Goal: Information Seeking & Learning: Learn about a topic

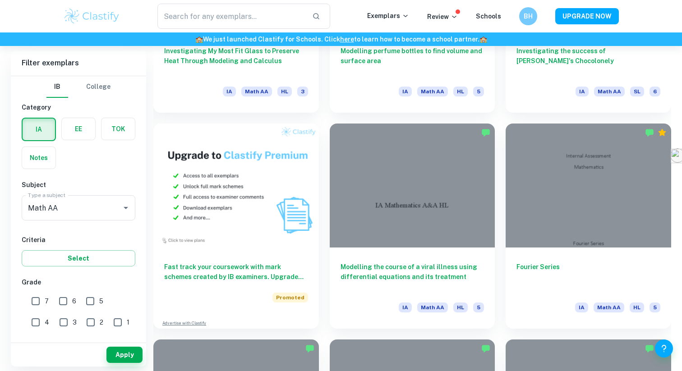
scroll to position [613, 0]
click at [33, 297] on input "7" at bounding box center [36, 301] width 18 height 18
checkbox input "true"
click at [135, 357] on button "Apply" at bounding box center [124, 355] width 36 height 16
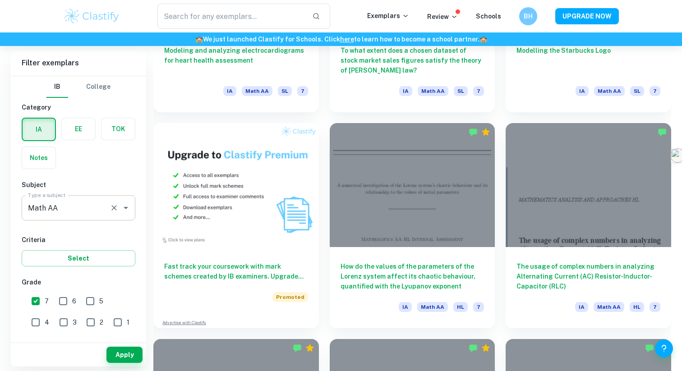
click at [109, 214] on div "Math AA Type a subject" at bounding box center [79, 207] width 114 height 25
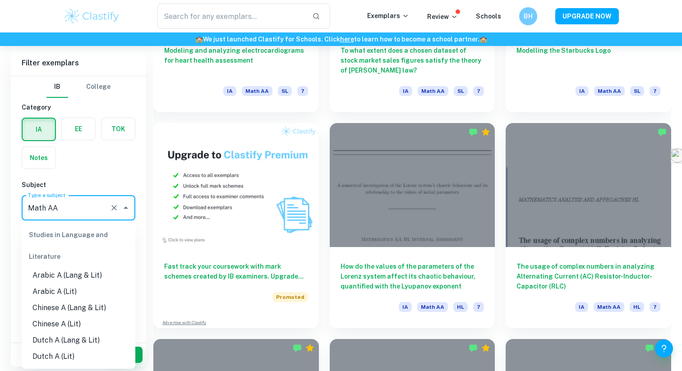
scroll to position [1122, 0]
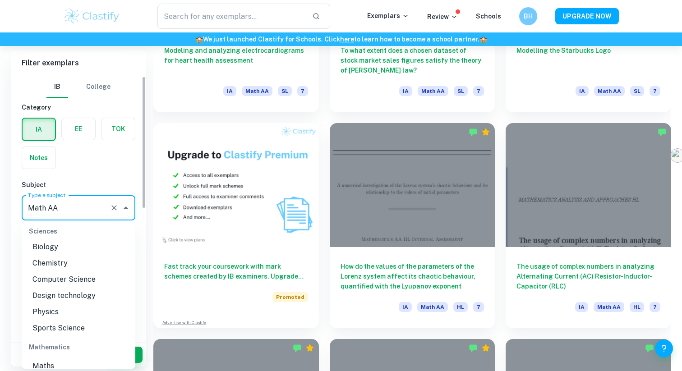
click at [114, 152] on div "IA EE TOK Notes" at bounding box center [75, 140] width 119 height 57
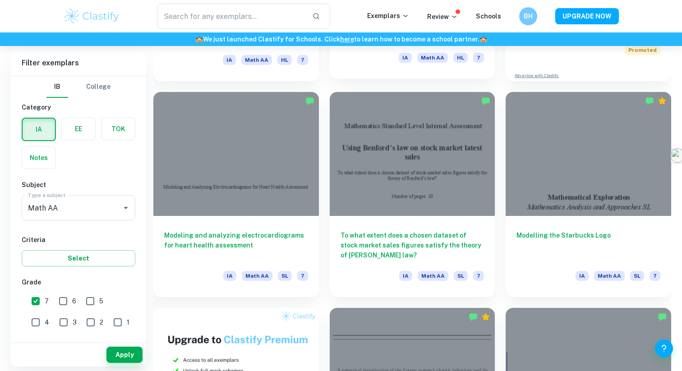
scroll to position [428, 0]
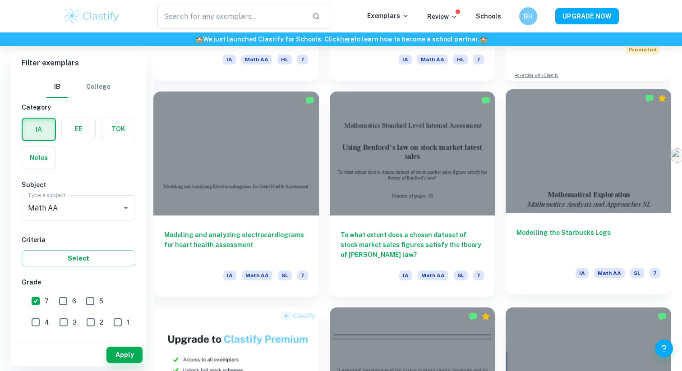
click at [571, 223] on div "Modelling the Starbucks Logo IA Math AA SL 7" at bounding box center [589, 253] width 166 height 81
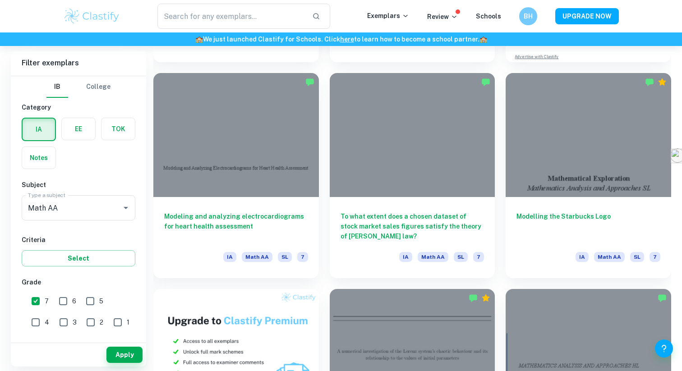
scroll to position [454, 0]
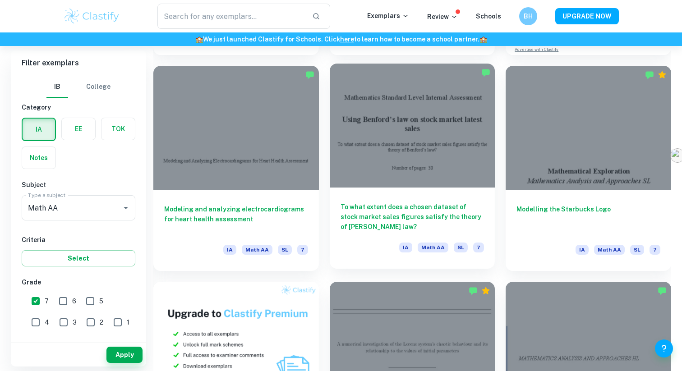
click at [404, 188] on div "To what extent does a chosen dataset of stock market sales figures satisfy the …" at bounding box center [413, 228] width 166 height 81
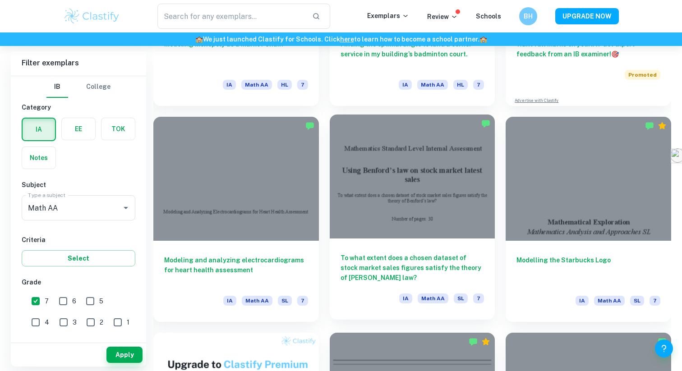
scroll to position [418, 0]
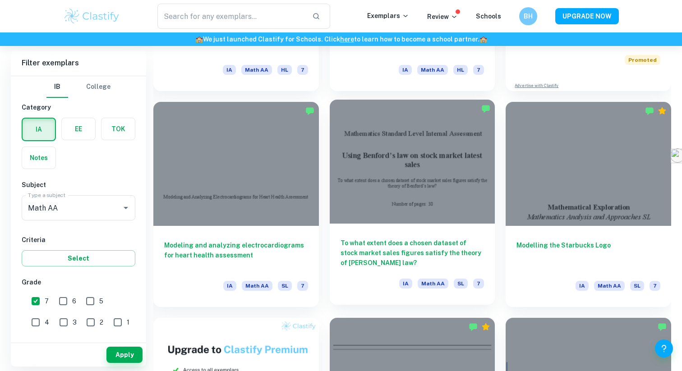
click at [406, 261] on h6 "To what extent does a chosen dataset of stock market sales figures satisfy the …" at bounding box center [412, 253] width 144 height 30
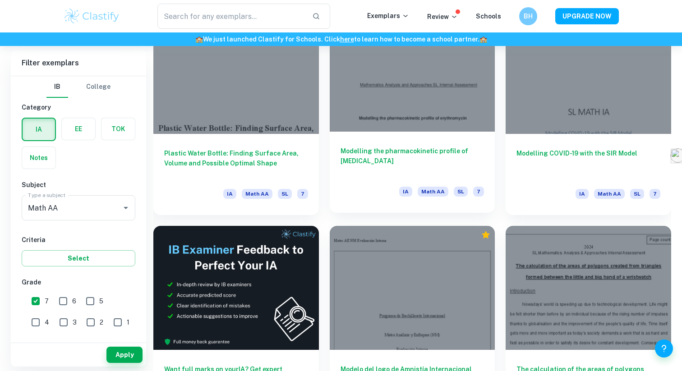
scroll to position [2206, 0]
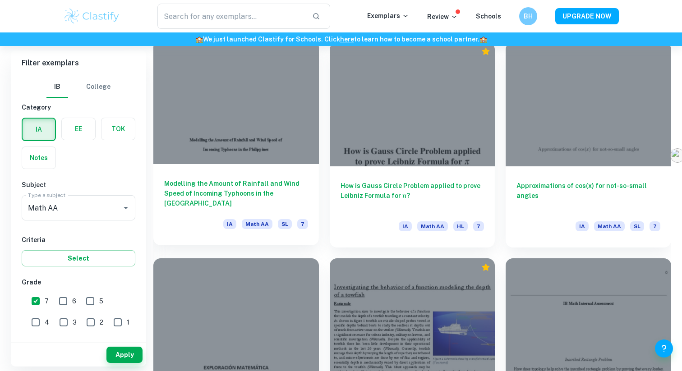
click at [263, 180] on h6 "Modelling the Amount of Rainfall and Wind Speed of Incoming Typhoons in the Phi…" at bounding box center [236, 194] width 144 height 30
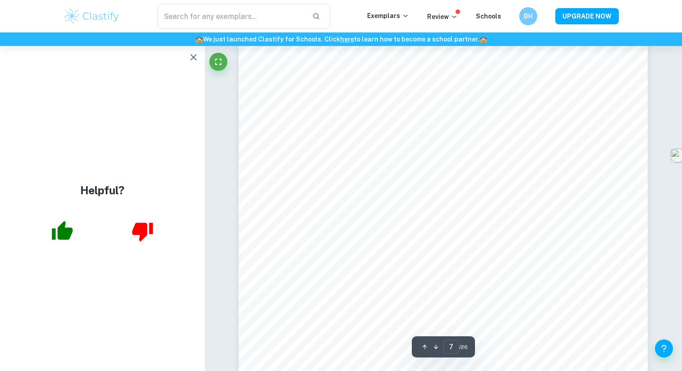
scroll to position [3522, 0]
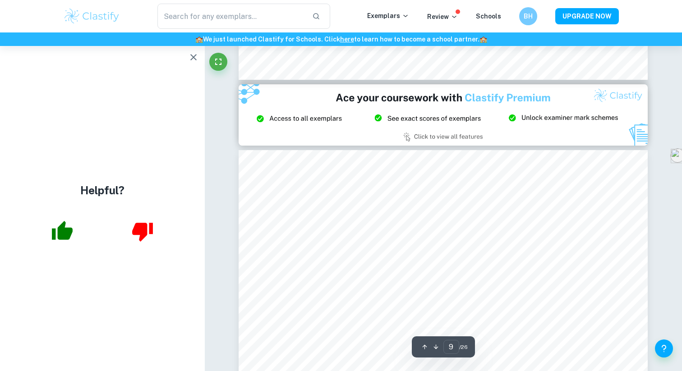
type input "8"
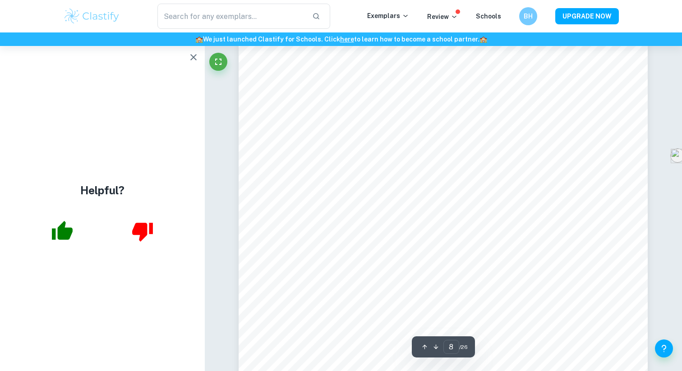
scroll to position [3927, 0]
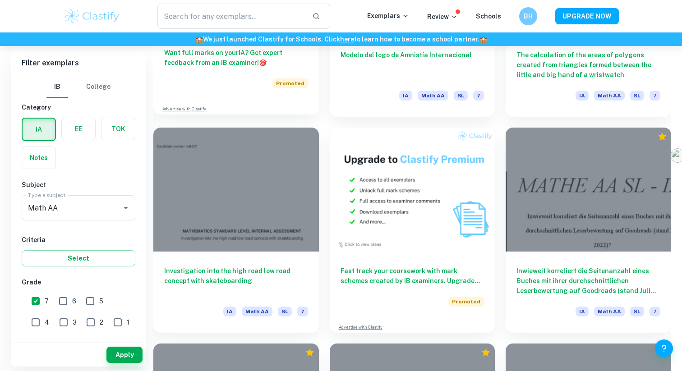
scroll to position [1689, 0]
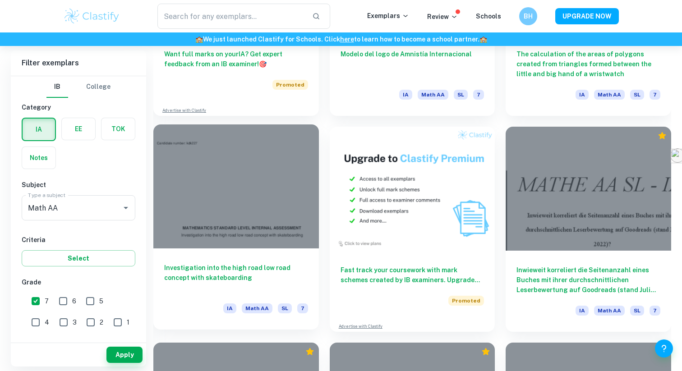
click at [248, 239] on div at bounding box center [236, 186] width 166 height 124
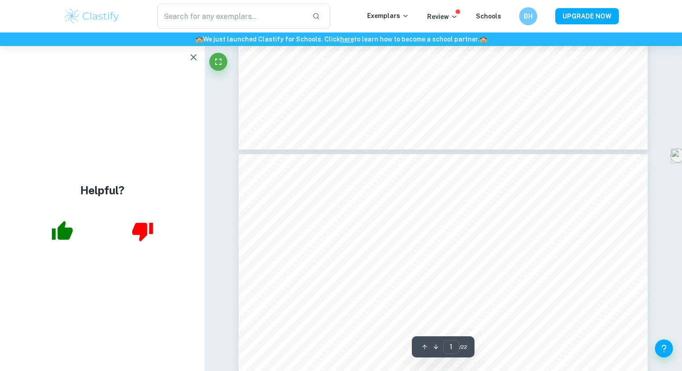
type input "2"
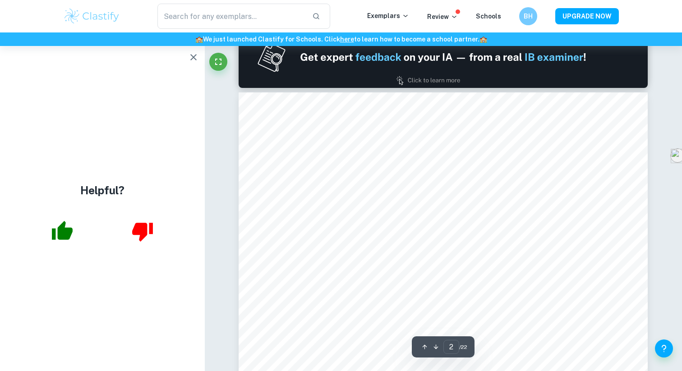
scroll to position [567, 0]
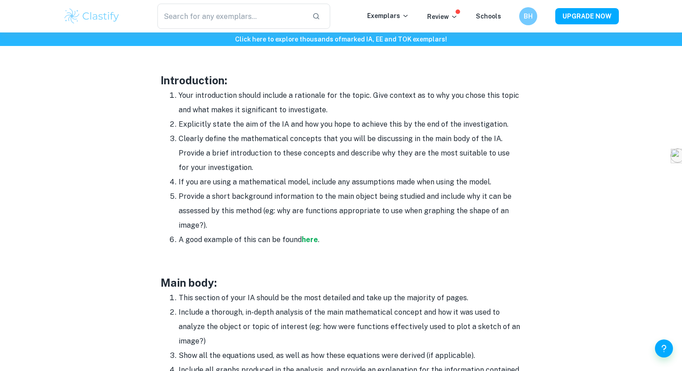
scroll to position [559, 0]
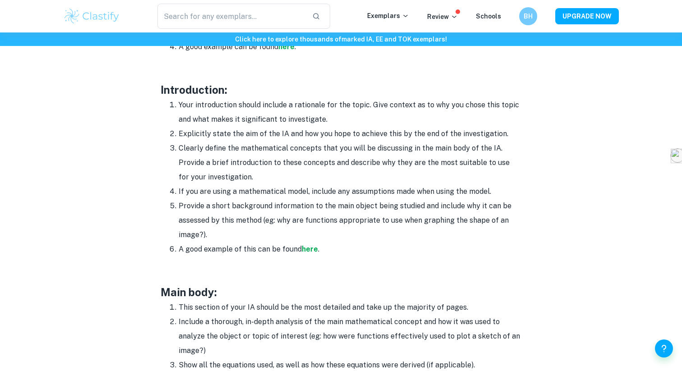
click at [304, 105] on li "Your introduction should include a rationale for the topic. Give context as to …" at bounding box center [350, 112] width 343 height 29
copy li "rationale"
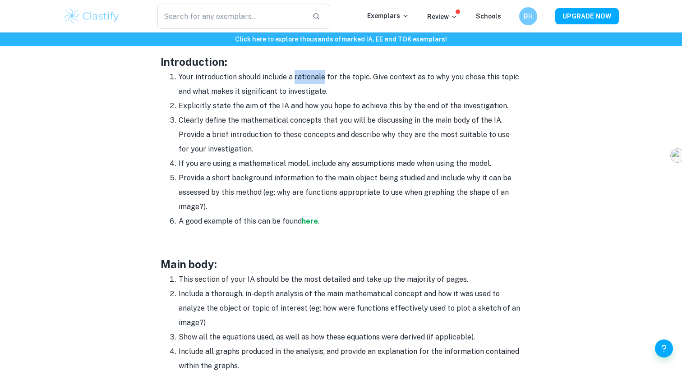
scroll to position [588, 0]
click at [313, 222] on strong "here" at bounding box center [310, 220] width 16 height 9
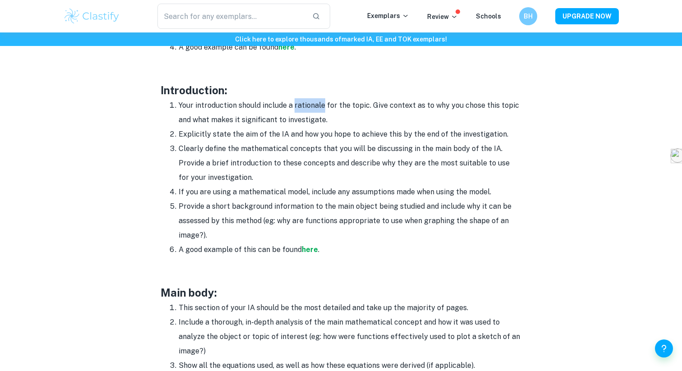
scroll to position [544, 0]
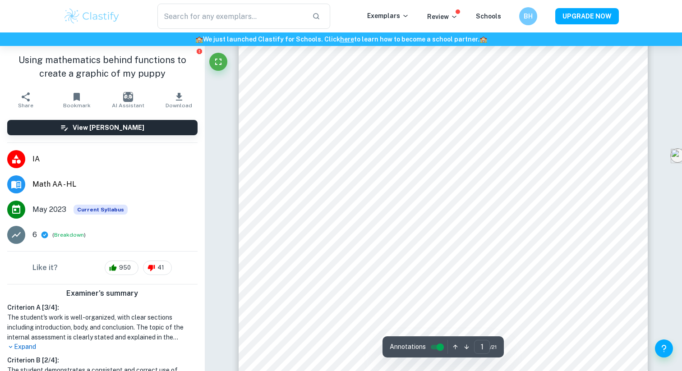
scroll to position [89, 0]
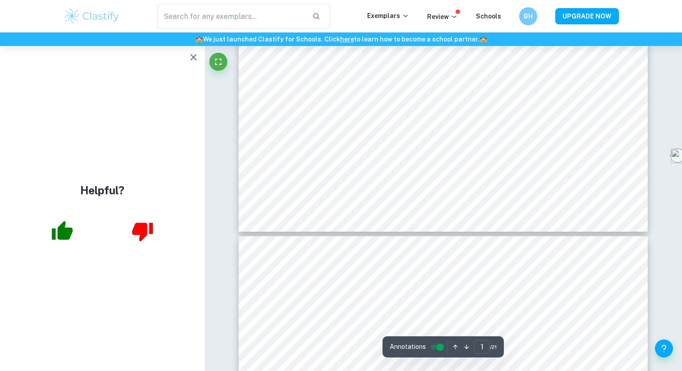
type input "2"
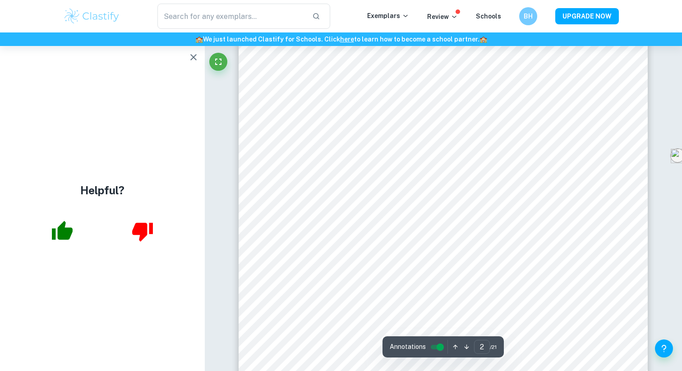
scroll to position [777, 0]
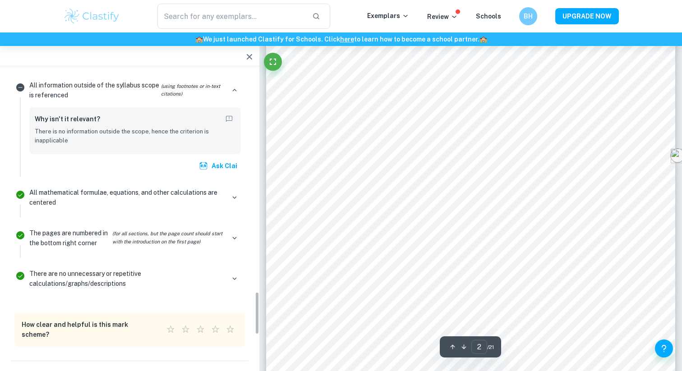
scroll to position [1212, 0]
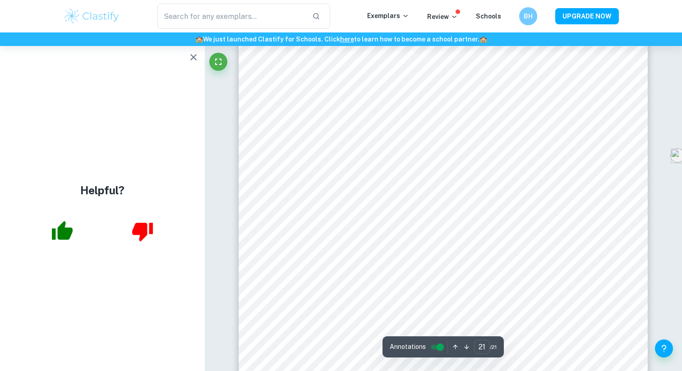
scroll to position [12253, 0]
type input "1"
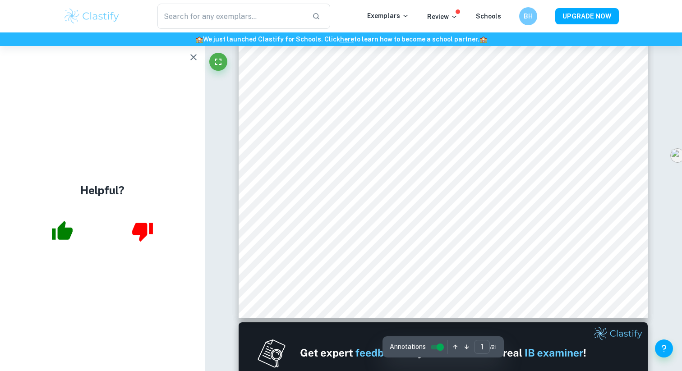
scroll to position [0, 0]
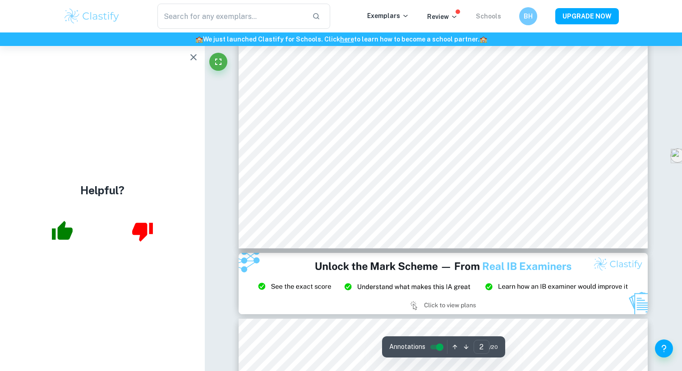
scroll to position [333, 0]
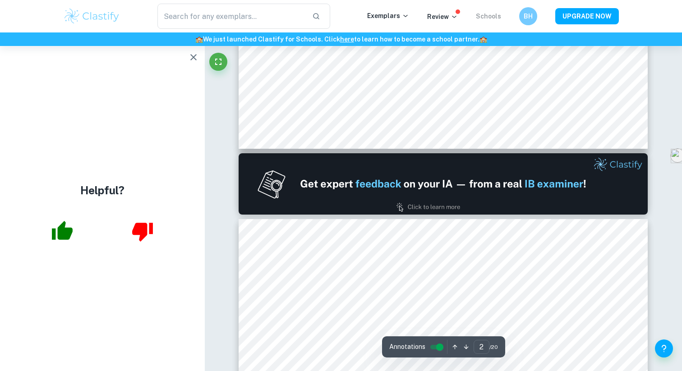
type input "1"
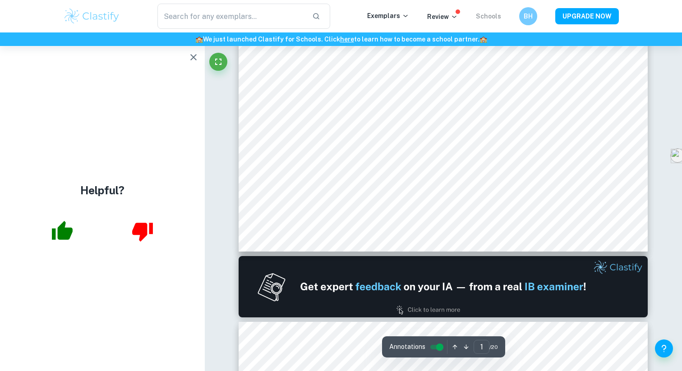
scroll to position [0, 0]
